Goal: Navigation & Orientation: Find specific page/section

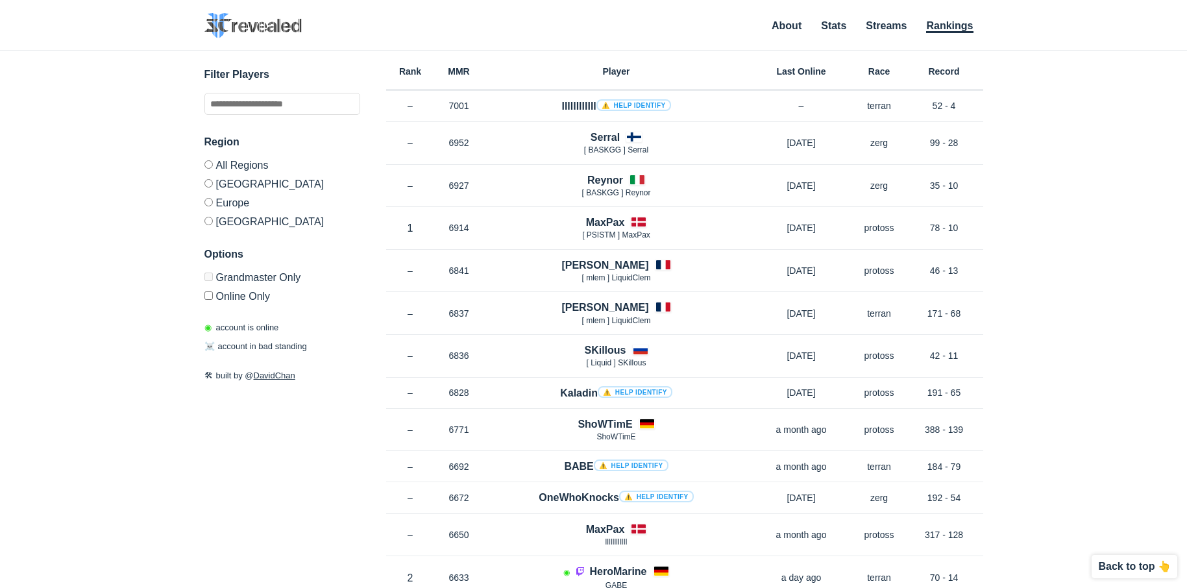
click at [226, 186] on label "[GEOGRAPHIC_DATA]" at bounding box center [282, 183] width 156 height 19
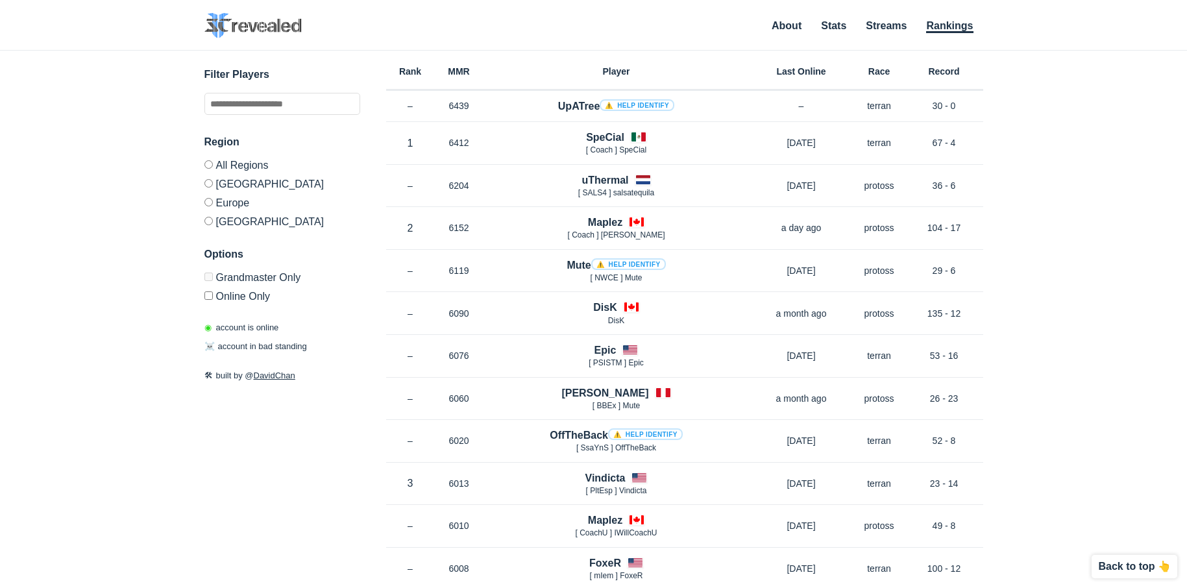
click at [229, 227] on div "Region All Regions [GEOGRAPHIC_DATA] [GEOGRAPHIC_DATA] [GEOGRAPHIC_DATA] Option…" at bounding box center [282, 217] width 156 height 167
click at [227, 221] on label "[GEOGRAPHIC_DATA]" at bounding box center [282, 220] width 156 height 16
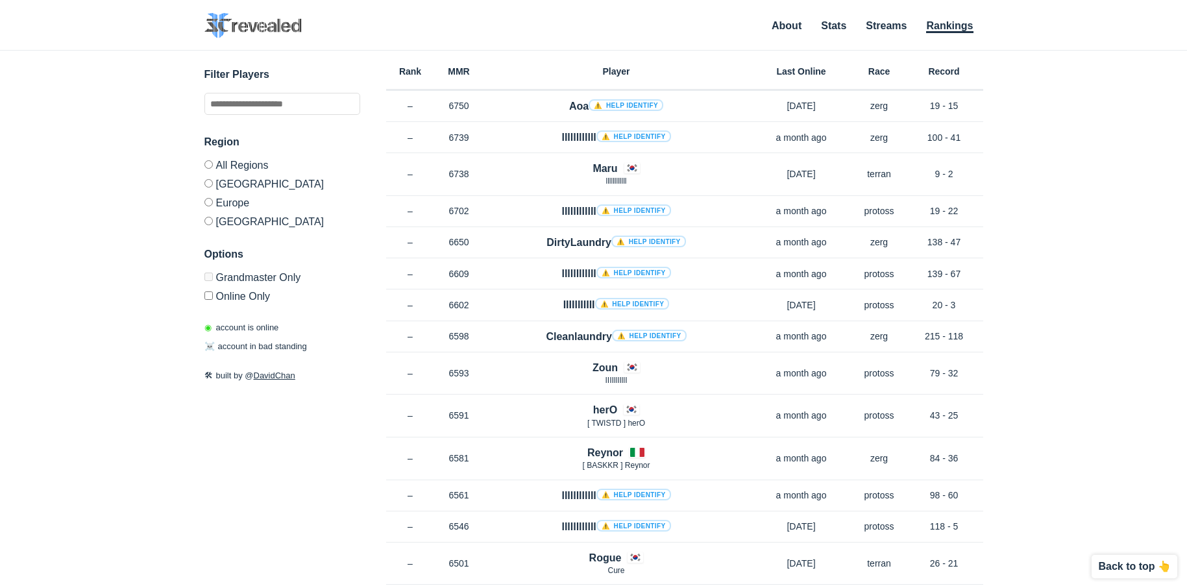
click at [238, 212] on label "[GEOGRAPHIC_DATA]" at bounding box center [282, 220] width 156 height 16
click at [238, 203] on label "Europe" at bounding box center [282, 202] width 156 height 19
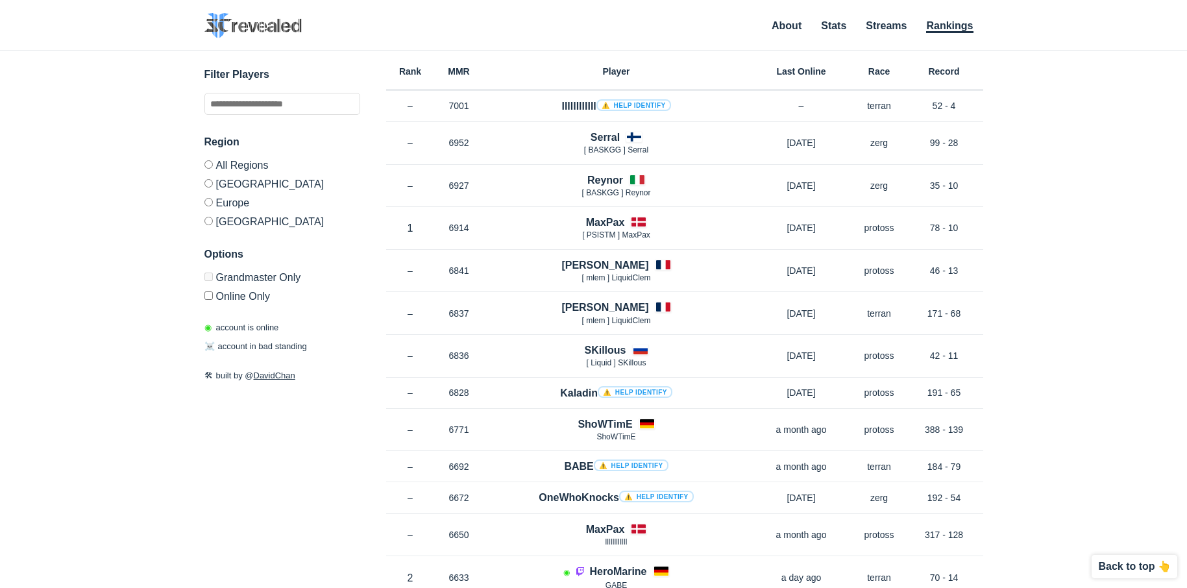
click at [224, 221] on label "[GEOGRAPHIC_DATA]" at bounding box center [282, 220] width 156 height 16
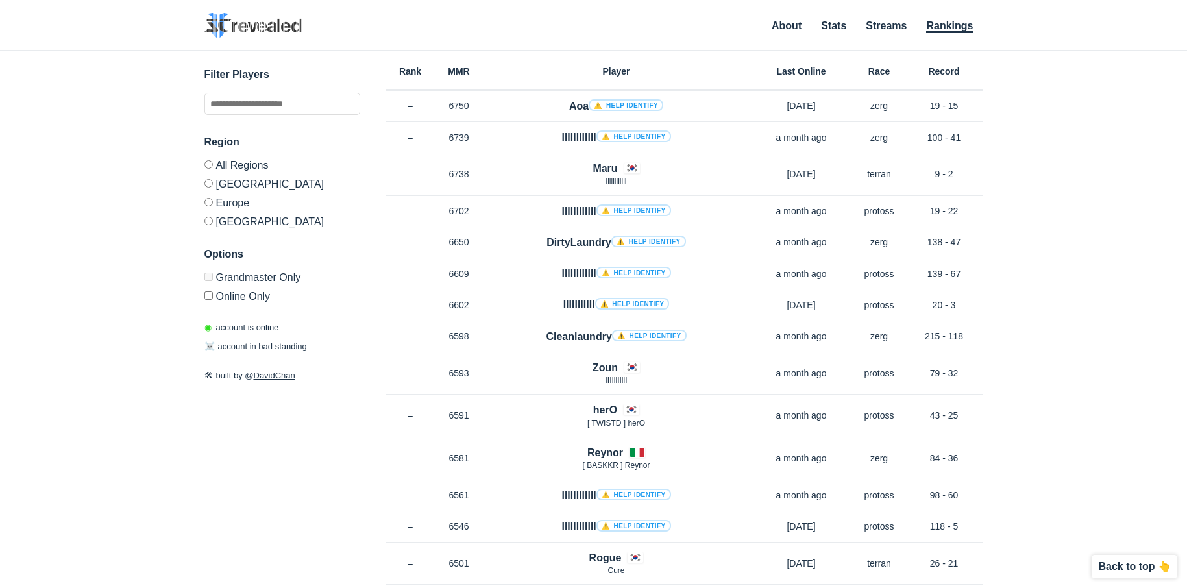
click at [229, 203] on label "Europe" at bounding box center [282, 202] width 156 height 19
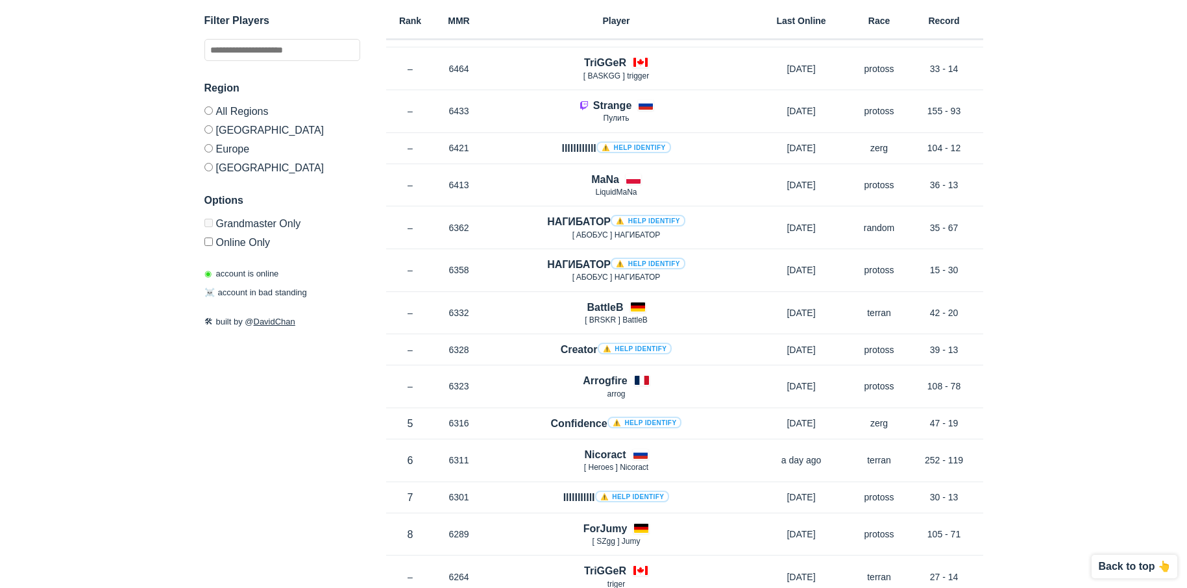
scroll to position [974, 0]
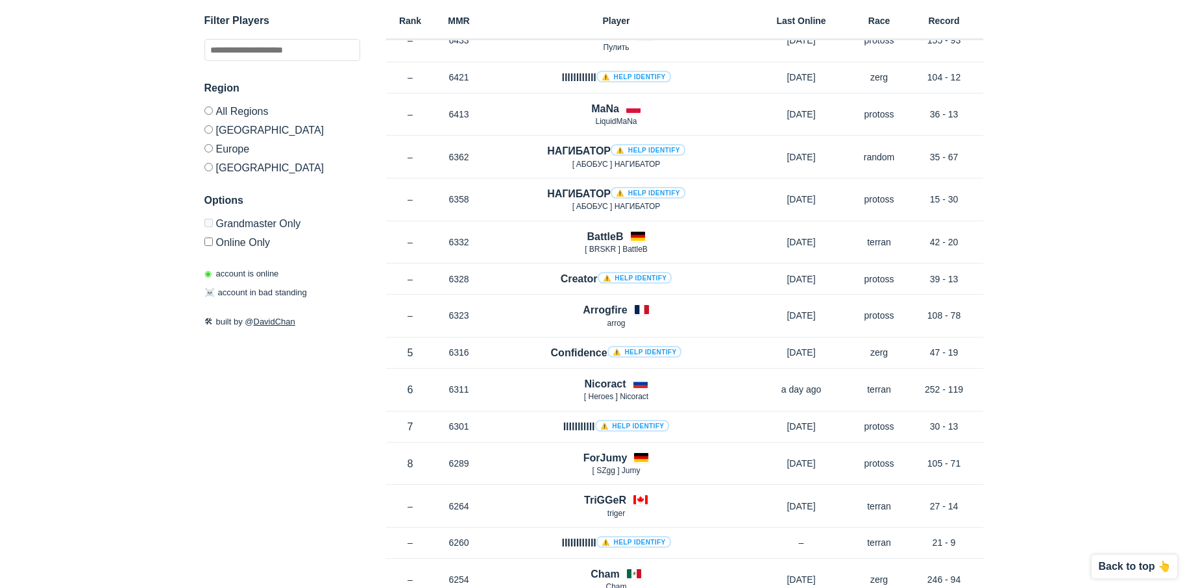
click at [236, 129] on label "[GEOGRAPHIC_DATA]" at bounding box center [282, 129] width 156 height 19
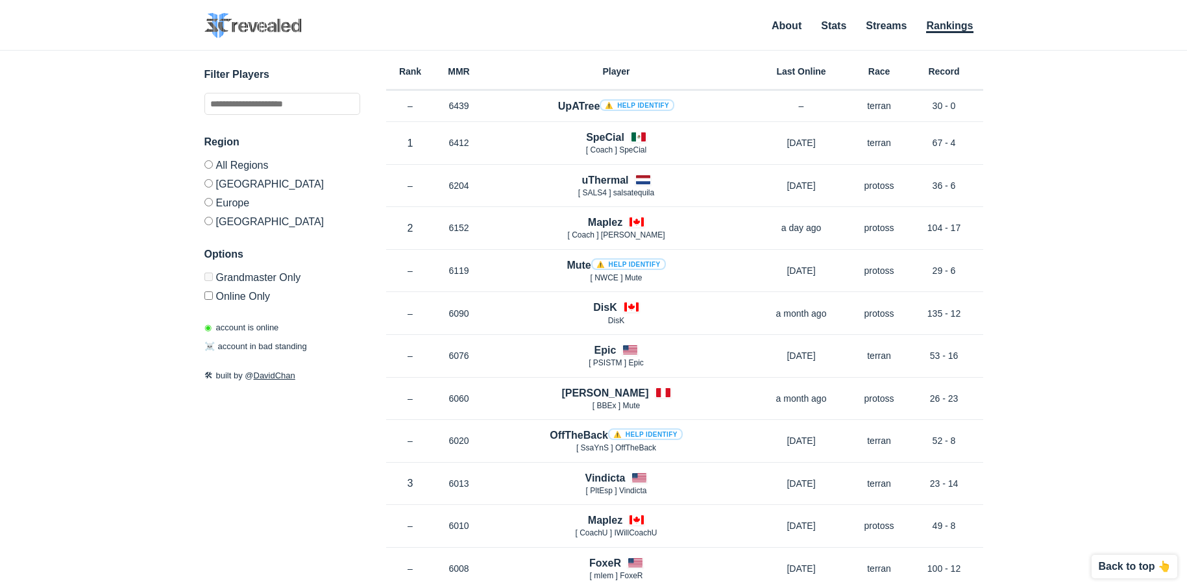
click at [238, 203] on label "Europe" at bounding box center [282, 202] width 156 height 19
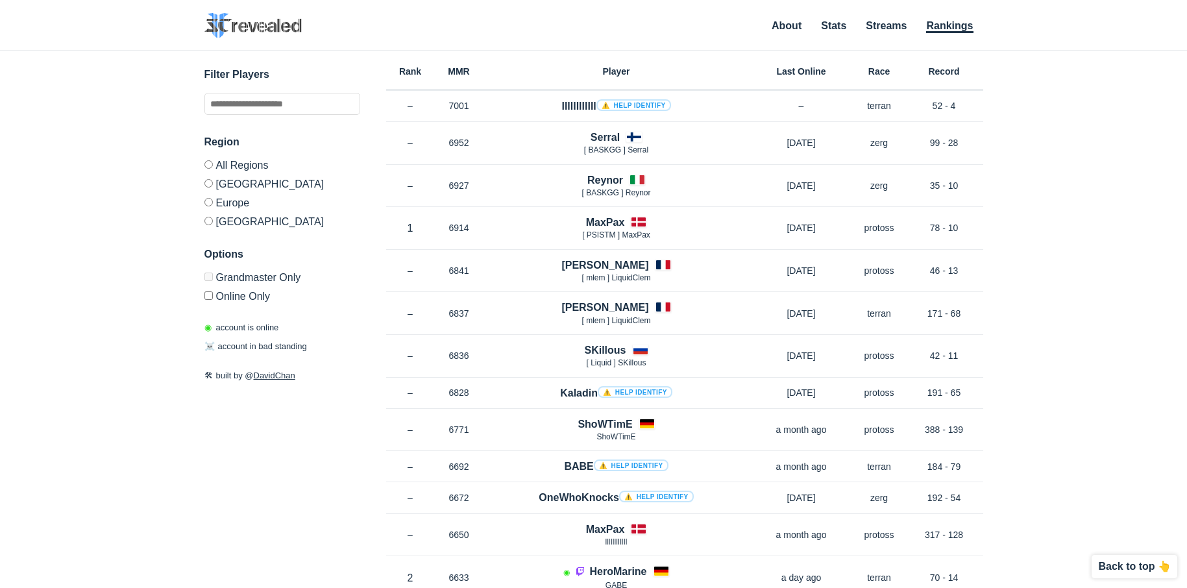
click at [221, 221] on label "[GEOGRAPHIC_DATA]" at bounding box center [282, 220] width 156 height 16
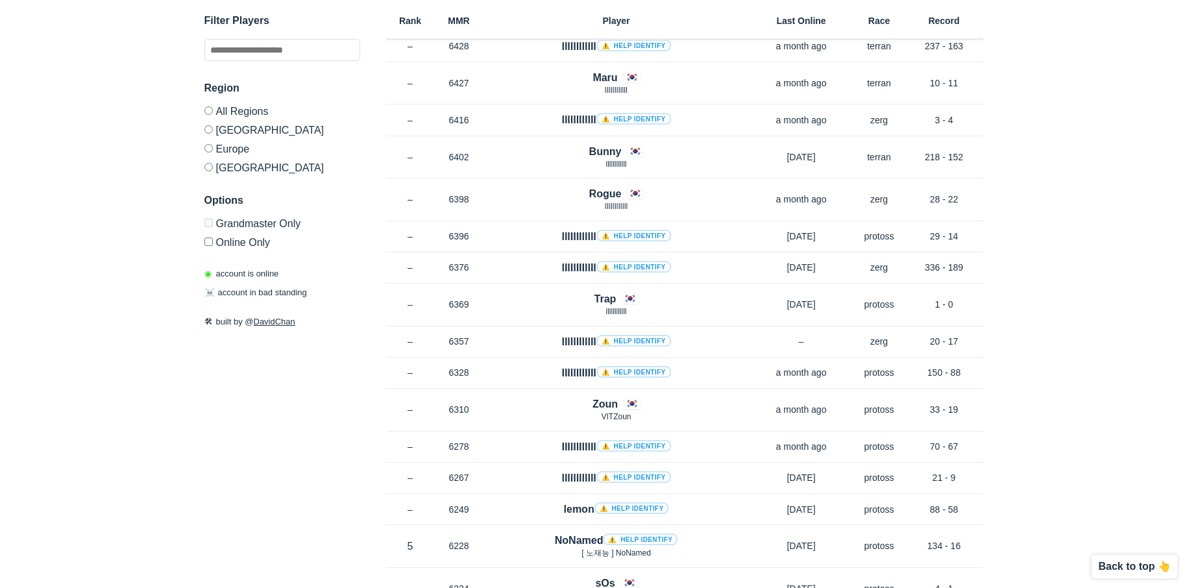
scroll to position [909, 0]
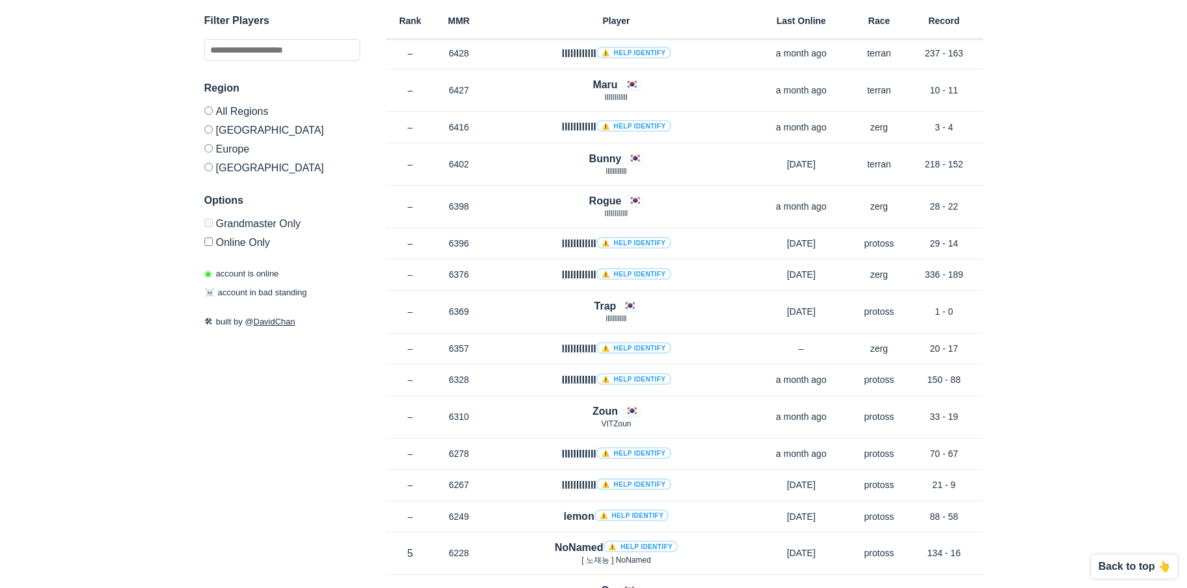
click at [223, 148] on label "Europe" at bounding box center [282, 148] width 156 height 19
